Goal: Task Accomplishment & Management: Use online tool/utility

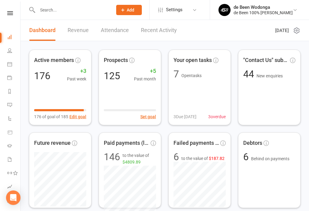
click at [2, 47] on li "People" at bounding box center [10, 51] width 20 height 14
click at [8, 51] on icon at bounding box center [9, 50] width 5 height 5
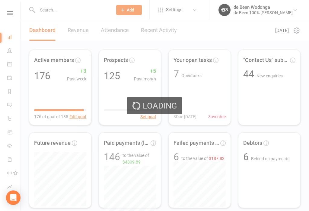
select select "100"
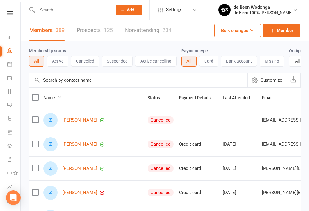
click at [8, 29] on div "Clubworx" at bounding box center [10, 21] width 20 height 20
click at [13, 39] on link "Dashboard" at bounding box center [14, 38] width 14 height 14
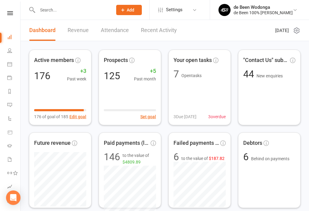
click at [7, 68] on link "Calendar" at bounding box center [14, 65] width 14 height 14
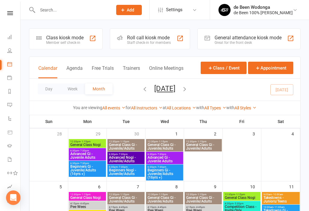
click at [78, 35] on div "Class kiosk mode" at bounding box center [64, 38] width 37 height 6
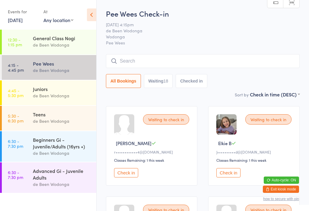
click at [290, 94] on select "First name (ASC) First name (DESC) Last name (ASC) Last name (DESC) Check in ti…" at bounding box center [275, 93] width 50 height 5
click at [61, 114] on div "Teens" at bounding box center [62, 114] width 58 height 7
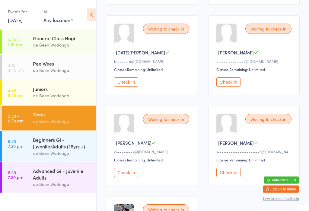
scroll to position [272, 0]
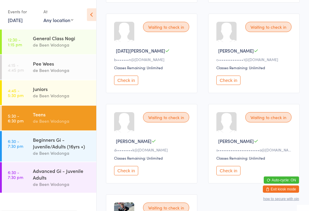
click at [236, 85] on button "Check in" at bounding box center [228, 80] width 24 height 9
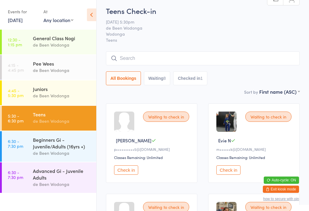
scroll to position [0, 0]
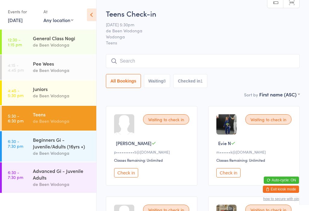
click at [54, 91] on div "Juniors" at bounding box center [62, 88] width 58 height 7
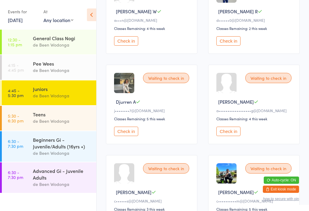
scroll to position [221, 0]
click at [59, 113] on div "Teens" at bounding box center [62, 114] width 58 height 7
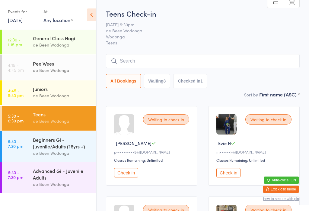
click at [65, 70] on div "de Been Wodonga" at bounding box center [62, 70] width 58 height 7
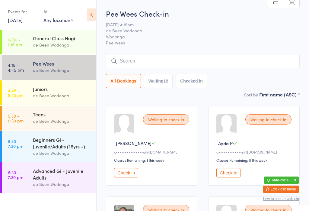
click at [19, 155] on link "6:30 - 7:30 pm Beginners Gi - Juvenile/Adults (16yrs +) de Been Wodonga" at bounding box center [49, 146] width 94 height 30
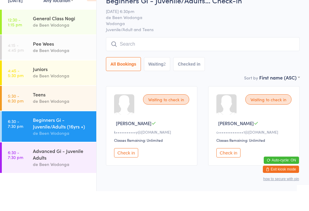
scroll to position [11, 0]
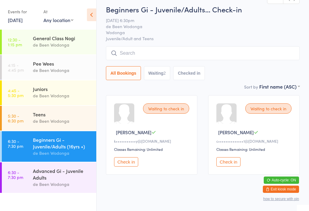
click at [230, 163] on button "Check in" at bounding box center [228, 161] width 24 height 9
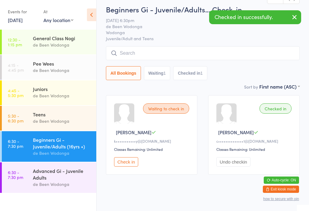
click at [35, 115] on div "Teens" at bounding box center [62, 114] width 58 height 7
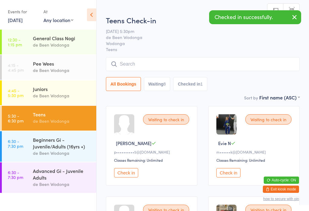
click at [38, 61] on div "Pee Wees" at bounding box center [62, 63] width 58 height 7
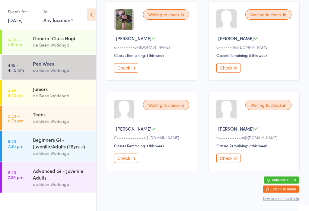
scroll to position [736, 0]
click at [72, 92] on div "Juniors" at bounding box center [62, 88] width 58 height 7
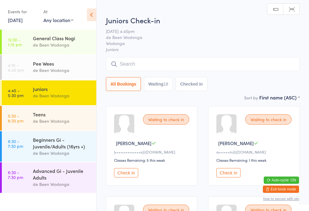
click at [232, 67] on input "search" at bounding box center [203, 64] width 194 height 14
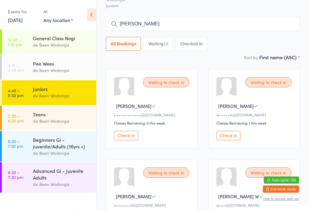
scroll to position [33, 0]
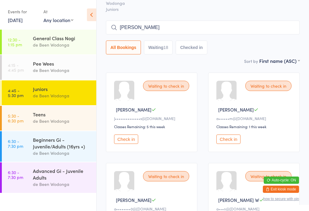
click at [212, 27] on input "Joseph" at bounding box center [203, 28] width 194 height 14
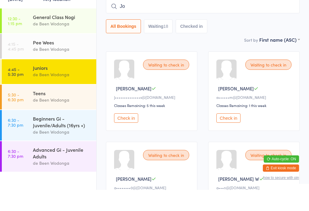
type input "J"
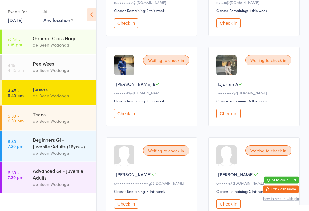
scroll to position [239, 0]
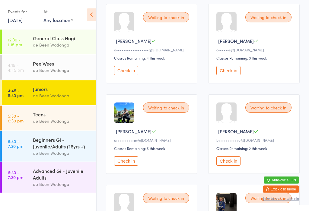
type input "Joseph"
click at [130, 166] on button "Check in" at bounding box center [126, 160] width 24 height 9
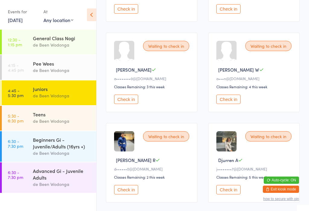
scroll to position [163, 0]
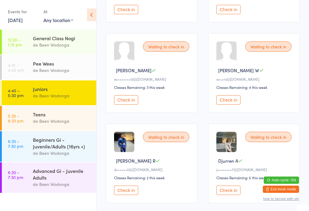
click at [127, 104] on button "Check in" at bounding box center [126, 99] width 24 height 9
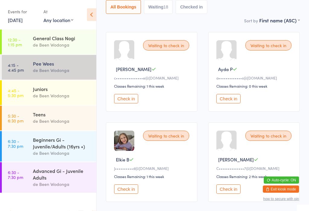
scroll to position [76, 0]
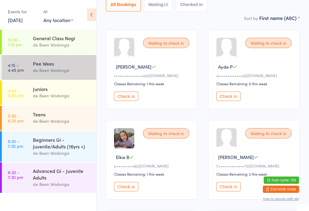
click at [131, 190] on button "Check in" at bounding box center [126, 186] width 24 height 9
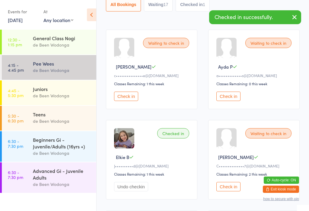
click at [33, 89] on div "Juniors" at bounding box center [62, 88] width 58 height 7
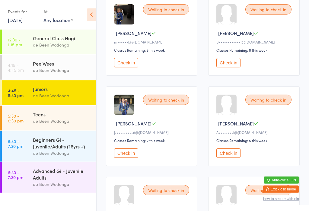
click at [126, 158] on button "Check in" at bounding box center [126, 152] width 24 height 9
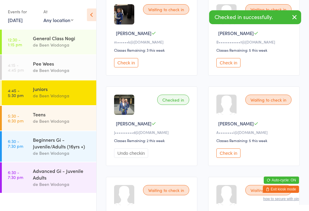
click at [45, 67] on div "de Been Wodonga" at bounding box center [62, 70] width 58 height 7
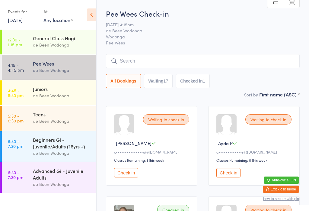
click at [66, 70] on div "de Been Wodonga" at bounding box center [62, 70] width 58 height 7
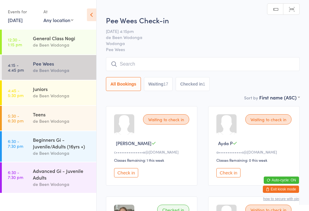
click at [52, 63] on div "Pee Wees" at bounding box center [62, 63] width 58 height 7
click at [151, 65] on input "search" at bounding box center [203, 64] width 194 height 14
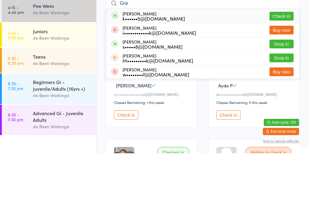
type input "Gra"
click at [286, 69] on button "Check in" at bounding box center [281, 73] width 24 height 9
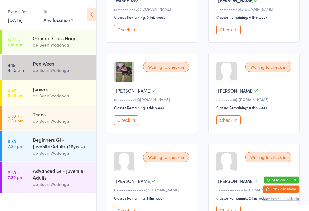
scroll to position [684, 0]
click at [235, 125] on button "Check in" at bounding box center [228, 119] width 24 height 9
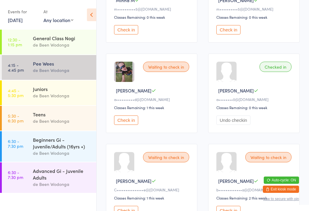
click at [40, 103] on div "Juniors de Been Wodonga" at bounding box center [64, 92] width 63 height 24
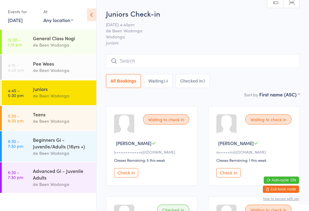
click at [64, 64] on div "Pee Wees" at bounding box center [62, 63] width 58 height 7
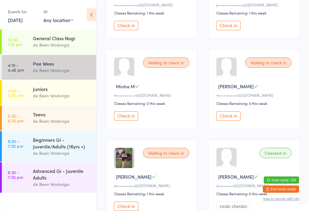
scroll to position [747, 0]
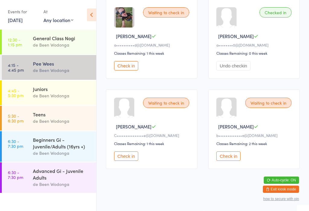
click at [134, 27] on img at bounding box center [124, 17] width 20 height 20
click at [128, 69] on button "Check in" at bounding box center [126, 65] width 24 height 9
click at [42, 116] on div "Teens" at bounding box center [62, 114] width 58 height 7
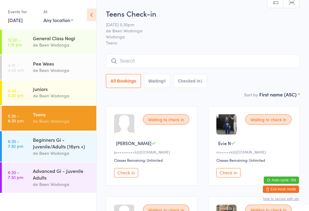
click at [66, 68] on div "de Been Wodonga" at bounding box center [62, 70] width 58 height 7
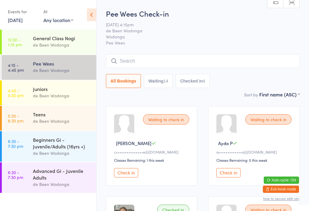
click at [22, 89] on time "4:45 - 5:30 pm" at bounding box center [16, 93] width 16 height 10
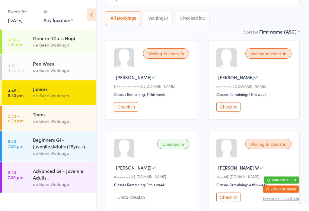
scroll to position [66, 0]
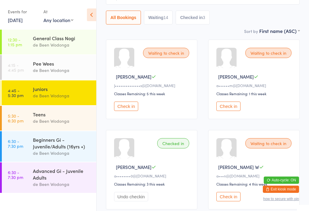
click at [233, 201] on button "Check in" at bounding box center [228, 196] width 24 height 9
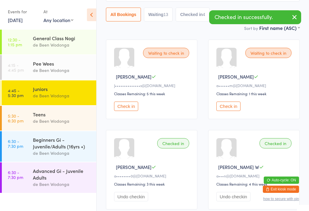
click at [26, 60] on link "4:15 - 4:45 pm Pee Wees de Been Wodonga" at bounding box center [49, 67] width 94 height 25
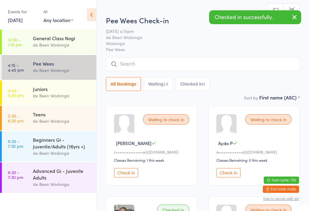
click at [84, 40] on div "General Class Nogi" at bounding box center [62, 38] width 58 height 7
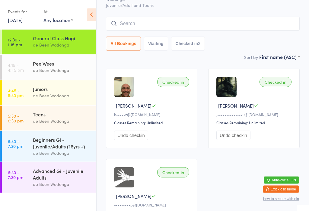
scroll to position [36, 0]
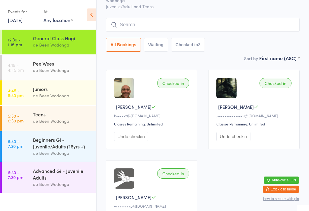
click at [86, 22] on div "Events for 13 Oct, 2025 13 Oct, 2025 October 2025 Sun Mon Tue Wed Thu Fri Sat 4…" at bounding box center [48, 15] width 96 height 30
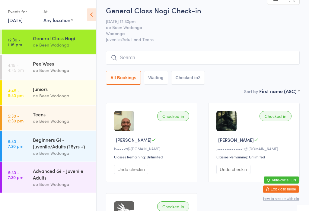
scroll to position [0, 0]
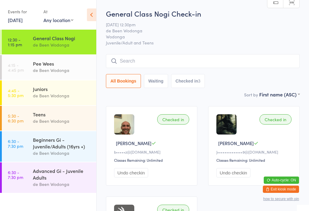
click at [48, 65] on div "Pee Wees" at bounding box center [62, 63] width 58 height 7
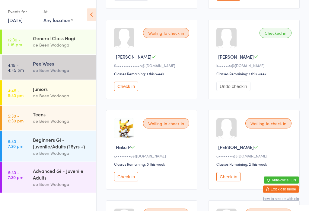
scroll to position [269, 0]
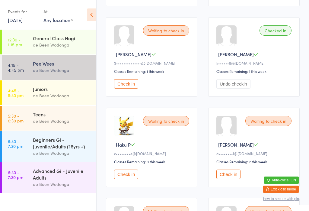
click at [130, 179] on button "Check in" at bounding box center [126, 173] width 24 height 9
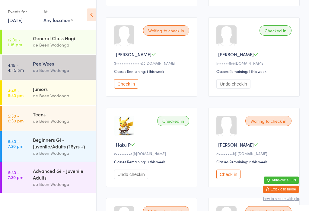
click at [144, 56] on div "Waiting to check in Felix H S•••••••••••••n@gmail.com Classes Remaining: 1 this…" at bounding box center [151, 56] width 91 height 79
click at [132, 88] on button "Check in" at bounding box center [126, 83] width 24 height 9
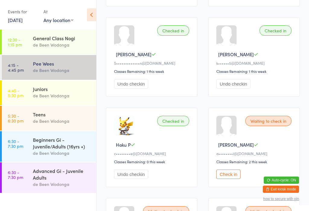
click at [14, 89] on time "4:45 - 5:30 pm" at bounding box center [16, 93] width 16 height 10
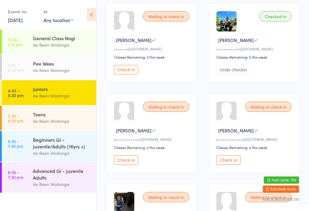
scroll to position [373, 0]
click at [121, 165] on button "Check in" at bounding box center [126, 159] width 24 height 9
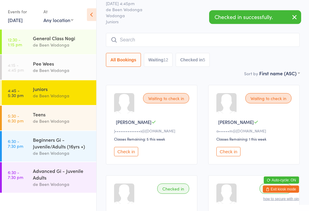
scroll to position [0, 0]
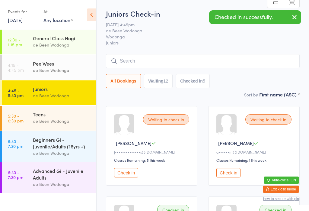
click at [40, 71] on div "de Been Wodonga" at bounding box center [62, 70] width 58 height 7
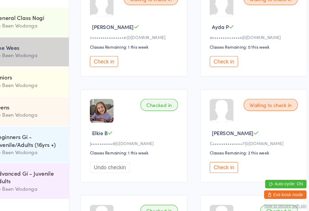
scroll to position [97, 0]
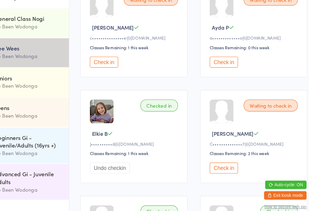
click at [216, 161] on button "Check in" at bounding box center [228, 165] width 24 height 9
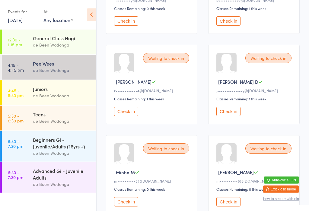
scroll to position [512, 0]
click at [134, 116] on button "Check in" at bounding box center [126, 110] width 24 height 9
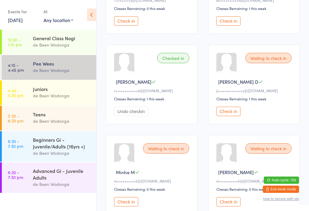
click at [232, 116] on button "Check in" at bounding box center [228, 110] width 24 height 9
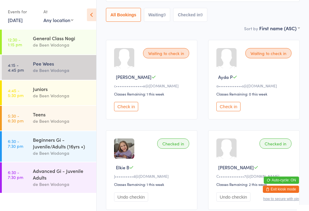
scroll to position [66, 0]
click at [125, 111] on button "Check in" at bounding box center [126, 106] width 24 height 9
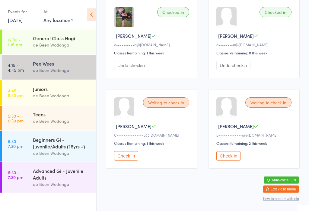
scroll to position [747, 0]
click at [131, 160] on button "Check in" at bounding box center [126, 155] width 24 height 9
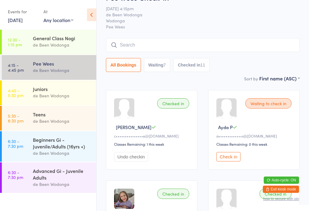
scroll to position [0, 0]
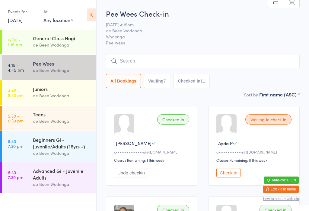
click at [228, 175] on button "Check in" at bounding box center [228, 172] width 24 height 9
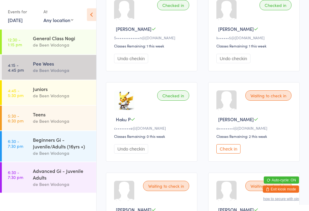
scroll to position [294, 0]
click at [234, 153] on button "Check in" at bounding box center [228, 148] width 24 height 9
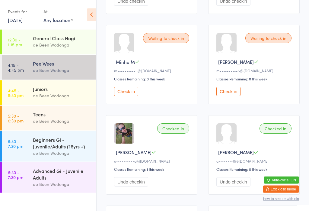
scroll to position [623, 0]
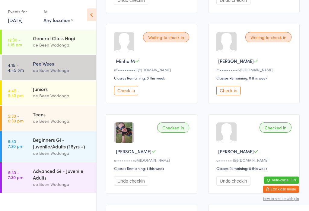
click at [229, 95] on button "Check in" at bounding box center [228, 90] width 24 height 9
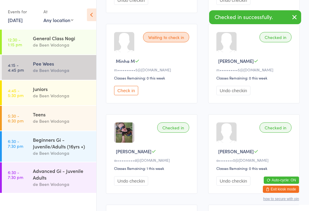
click at [129, 95] on button "Check in" at bounding box center [126, 90] width 24 height 9
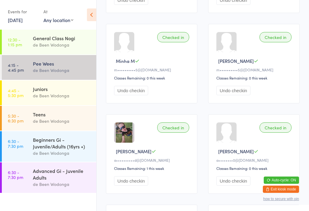
click at [69, 67] on div "Pee Wees" at bounding box center [62, 63] width 58 height 7
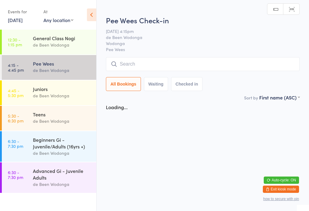
scroll to position [0, 0]
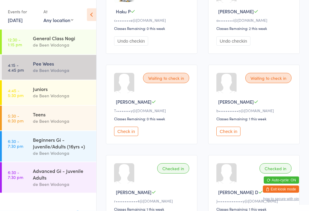
click at [132, 136] on button "Check in" at bounding box center [126, 131] width 24 height 9
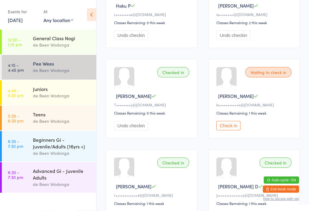
scroll to position [415, 0]
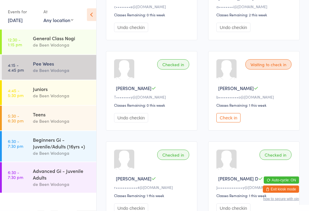
click at [40, 89] on div "Juniors" at bounding box center [62, 88] width 58 height 7
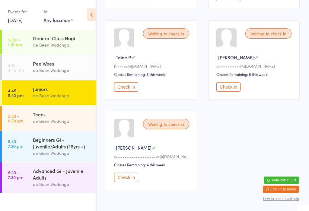
scroll to position [728, 0]
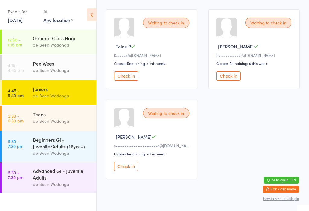
click at [125, 171] on button "Check in" at bounding box center [126, 165] width 24 height 9
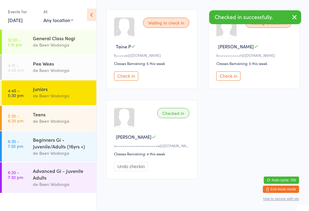
click at [53, 119] on div "de Been Wodonga" at bounding box center [62, 120] width 58 height 7
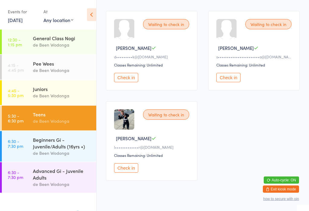
click at [232, 81] on button "Check in" at bounding box center [228, 77] width 24 height 9
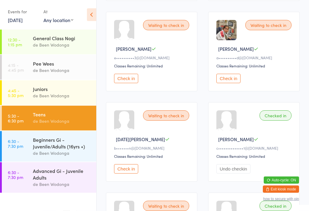
scroll to position [180, 0]
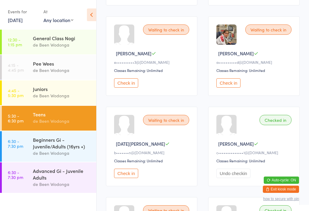
click at [61, 94] on div "de Been Wodonga" at bounding box center [62, 95] width 58 height 7
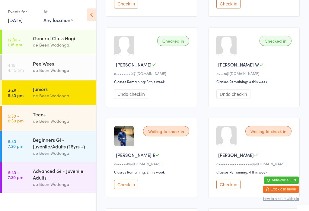
scroll to position [170, 0]
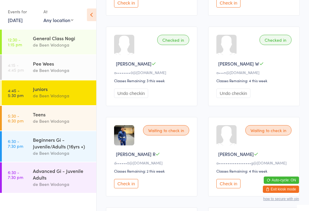
click at [131, 188] on button "Check in" at bounding box center [126, 183] width 24 height 9
click at [63, 68] on div "de Been Wodonga" at bounding box center [62, 70] width 58 height 7
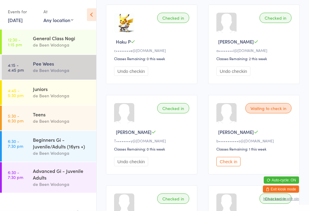
click at [234, 166] on button "Check in" at bounding box center [228, 161] width 24 height 9
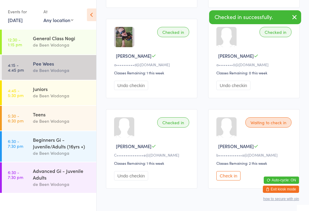
scroll to position [723, 0]
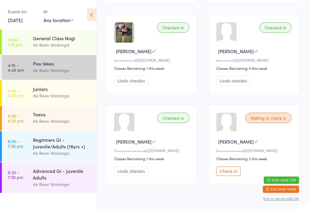
click at [232, 176] on button "Check in" at bounding box center [228, 170] width 24 height 9
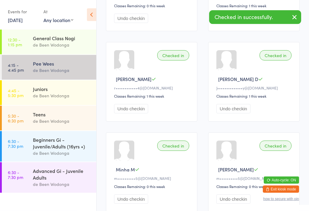
scroll to position [468, 0]
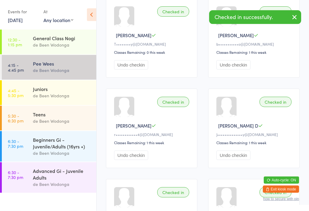
click at [39, 90] on div "Juniors" at bounding box center [62, 88] width 58 height 7
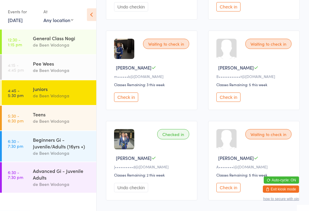
scroll to position [529, 0]
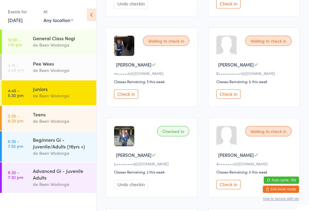
click at [226, 189] on button "Check in" at bounding box center [228, 183] width 24 height 9
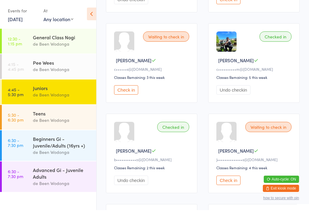
scroll to position [353, 0]
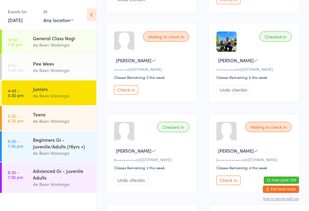
click at [125, 94] on button "Check in" at bounding box center [126, 89] width 24 height 9
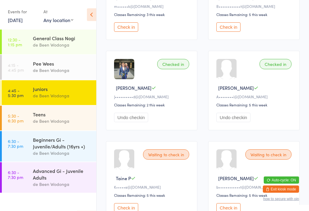
scroll to position [598, 0]
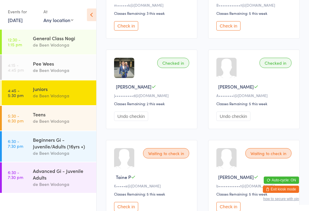
click at [228, 30] on button "Check in" at bounding box center [228, 25] width 24 height 9
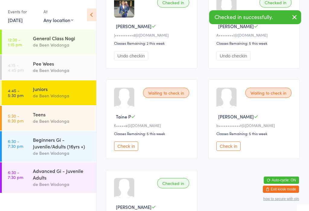
scroll to position [659, 0]
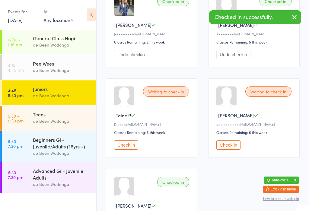
click at [232, 149] on button "Check in" at bounding box center [228, 144] width 24 height 9
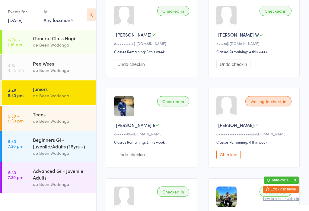
scroll to position [204, 0]
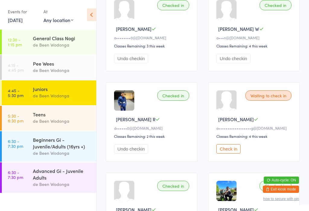
click at [232, 153] on button "Check in" at bounding box center [228, 148] width 24 height 9
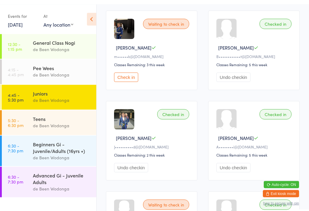
scroll to position [546, 0]
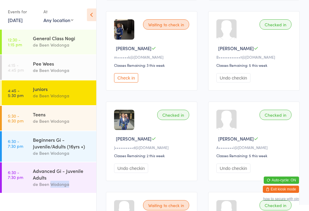
click at [39, 119] on div "de Been Wodonga" at bounding box center [62, 120] width 58 height 7
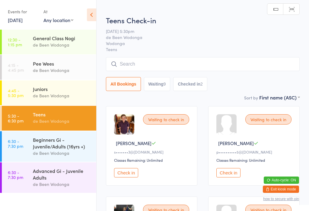
click at [40, 93] on div "de Been Wodonga" at bounding box center [62, 95] width 58 height 7
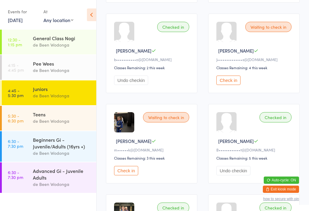
scroll to position [458, 0]
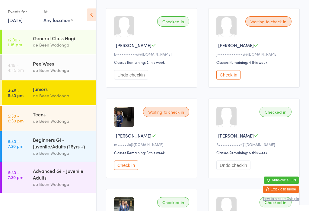
click at [127, 170] on button "Check in" at bounding box center [126, 164] width 24 height 9
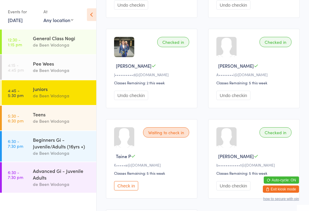
scroll to position [618, 0]
click at [131, 190] on button "Check in" at bounding box center [126, 185] width 24 height 9
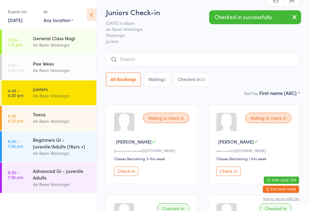
scroll to position [0, 0]
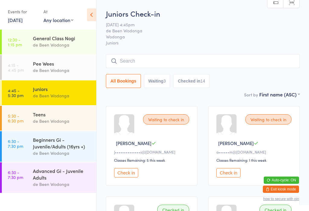
click at [234, 173] on button "Check in" at bounding box center [228, 172] width 24 height 9
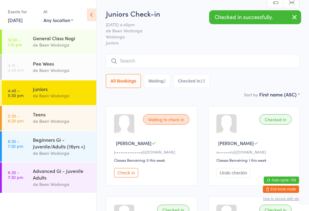
click at [125, 171] on button "Check in" at bounding box center [126, 172] width 24 height 9
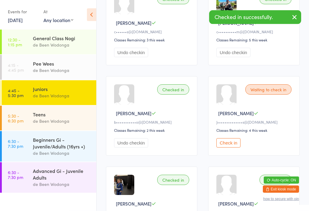
click at [233, 147] on button "Check in" at bounding box center [228, 142] width 24 height 9
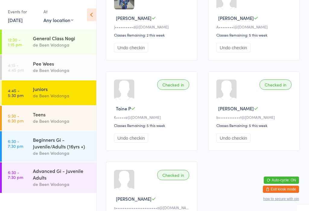
scroll to position [675, 0]
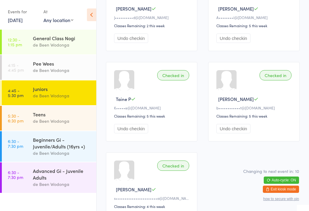
click at [31, 118] on link "5:30 - 6:30 pm Teens de Been Wodonga" at bounding box center [49, 118] width 94 height 25
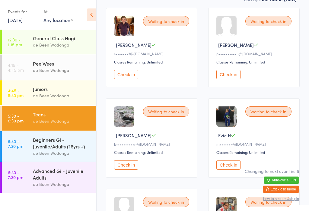
scroll to position [100, 0]
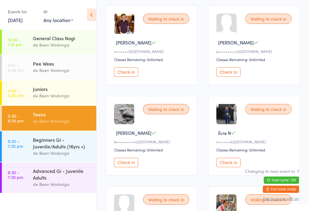
click at [230, 165] on button "Check in" at bounding box center [228, 161] width 24 height 9
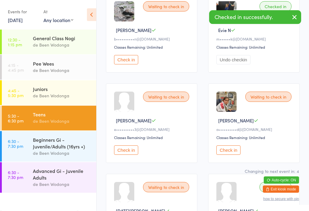
scroll to position [203, 0]
click at [232, 154] on button "Check in" at bounding box center [228, 149] width 24 height 9
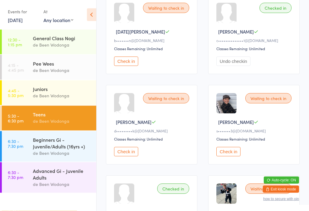
scroll to position [382, 0]
click at [230, 156] on button "Check in" at bounding box center [228, 151] width 24 height 9
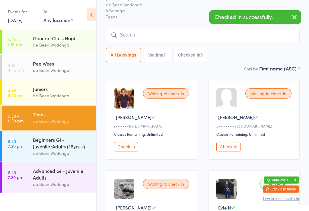
scroll to position [30, 0]
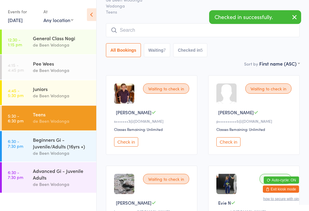
click at [123, 138] on div "Waiting to check in Angus M s•••••••3@gmail.com Classes Remaining: Unlimited Ch…" at bounding box center [151, 114] width 91 height 79
click at [122, 143] on button "Check in" at bounding box center [126, 141] width 24 height 9
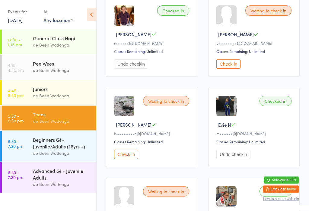
scroll to position [109, 0]
click at [128, 158] on button "Check in" at bounding box center [126, 153] width 24 height 9
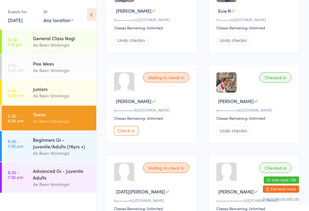
click at [131, 135] on button "Check in" at bounding box center [126, 130] width 24 height 9
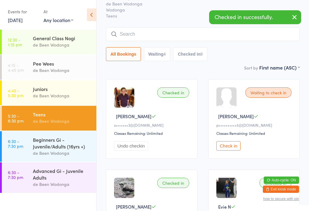
scroll to position [27, 0]
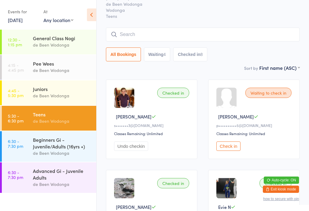
click at [68, 175] on div "Advanced Gi - Juvenile Adults" at bounding box center [62, 173] width 58 height 13
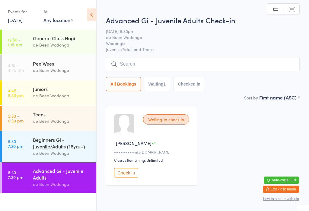
click at [161, 65] on input "search" at bounding box center [203, 64] width 194 height 14
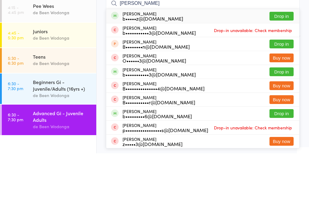
type input "Brad"
click at [286, 69] on button "Drop in" at bounding box center [281, 73] width 24 height 9
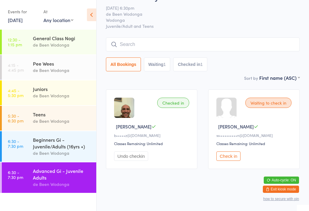
click at [26, 112] on link "5:30 - 6:30 pm Teens de Been Wodonga" at bounding box center [49, 118] width 94 height 25
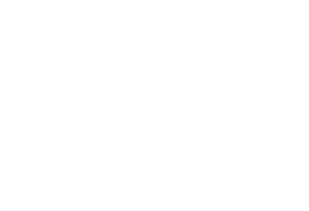
scroll to position [471, 0]
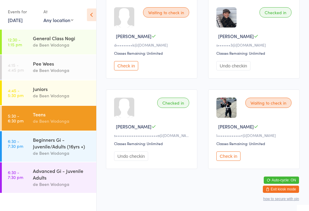
click at [227, 160] on button "Check in" at bounding box center [228, 155] width 24 height 9
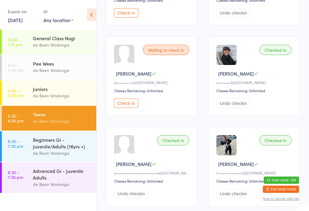
click at [129, 108] on button "Check in" at bounding box center [126, 102] width 24 height 9
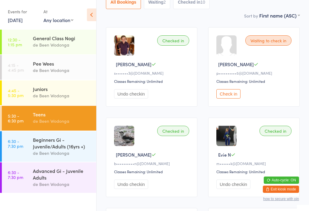
scroll to position [0, 0]
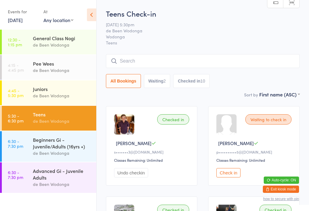
click at [228, 173] on button "Check in" at bounding box center [228, 172] width 24 height 9
